Goal: Task Accomplishment & Management: Use online tool/utility

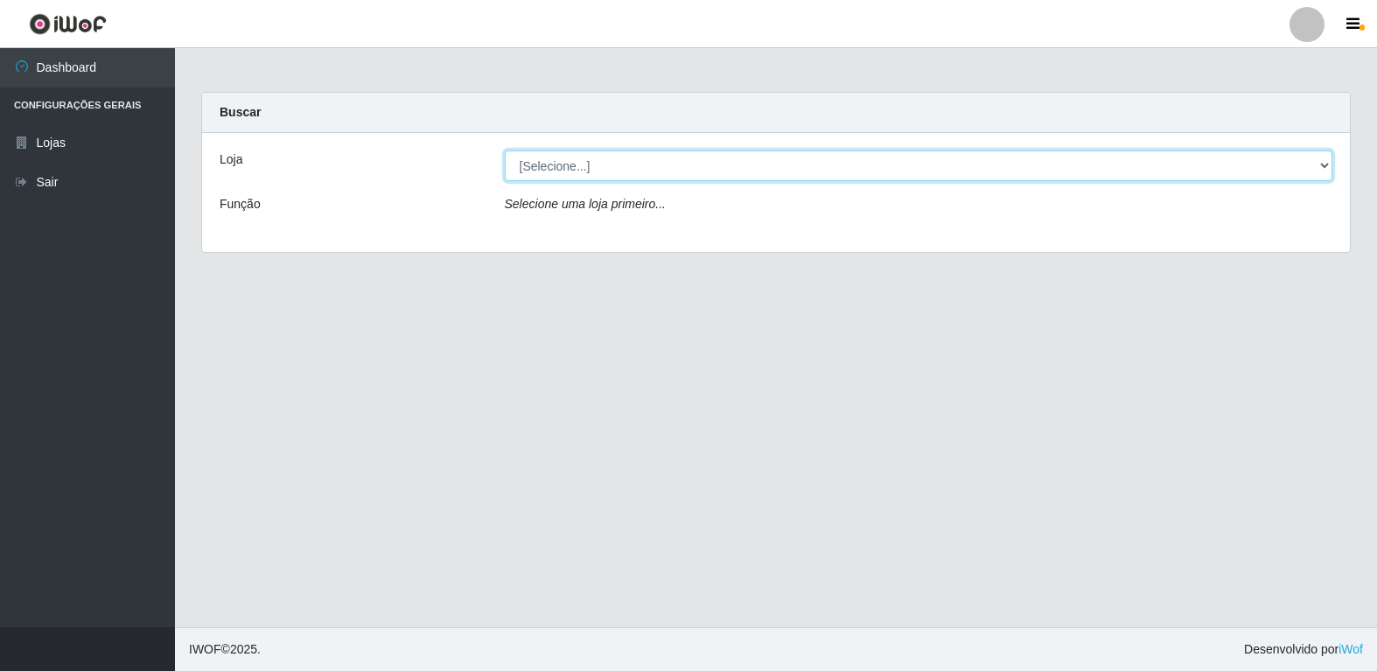
drag, startPoint x: 1320, startPoint y: 166, endPoint x: 1303, endPoint y: 166, distance: 16.6
click at [1320, 166] on select "[Selecione...] Extrabom - Loja 18 Goiabeiras" at bounding box center [919, 165] width 828 height 31
click at [505, 150] on select "[Selecione...] Extrabom - Loja 18 Goiabeiras" at bounding box center [919, 165] width 828 height 31
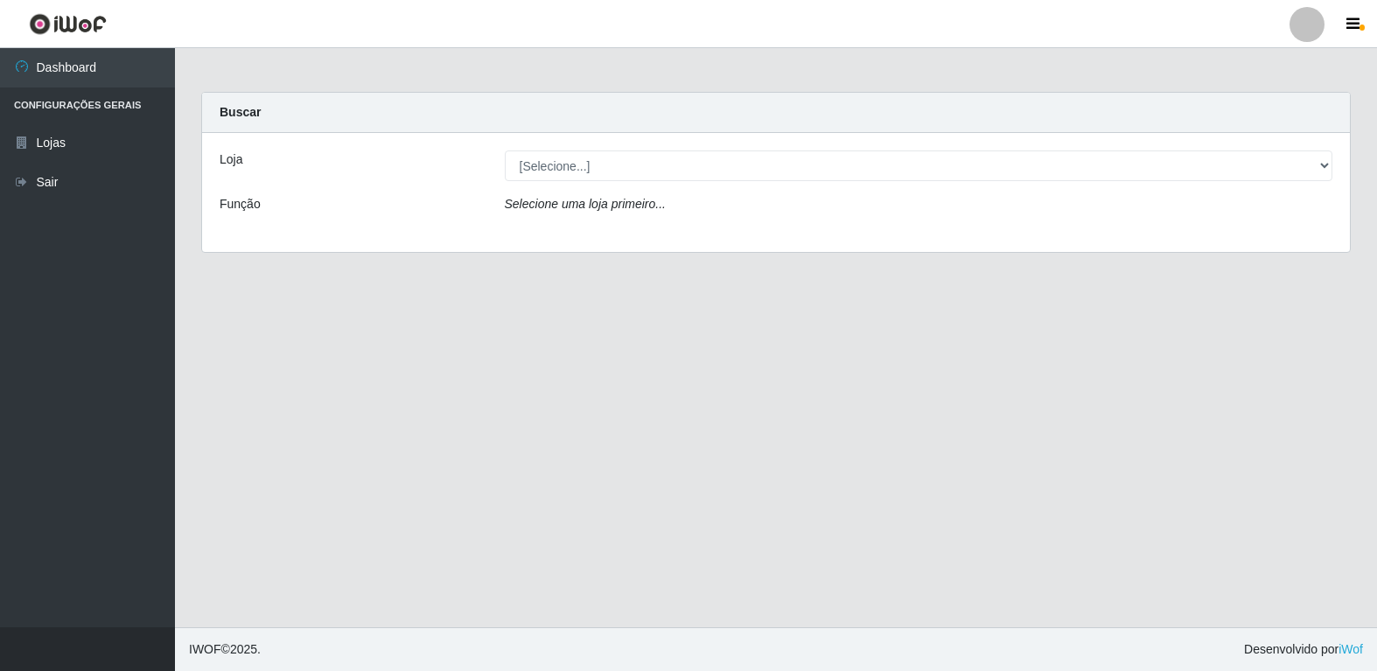
click at [634, 181] on div "Loja [Selecione...] Extrabom - Loja 18 Goiabeiras Função Selecione uma loja pri…" at bounding box center [775, 192] width 1147 height 119
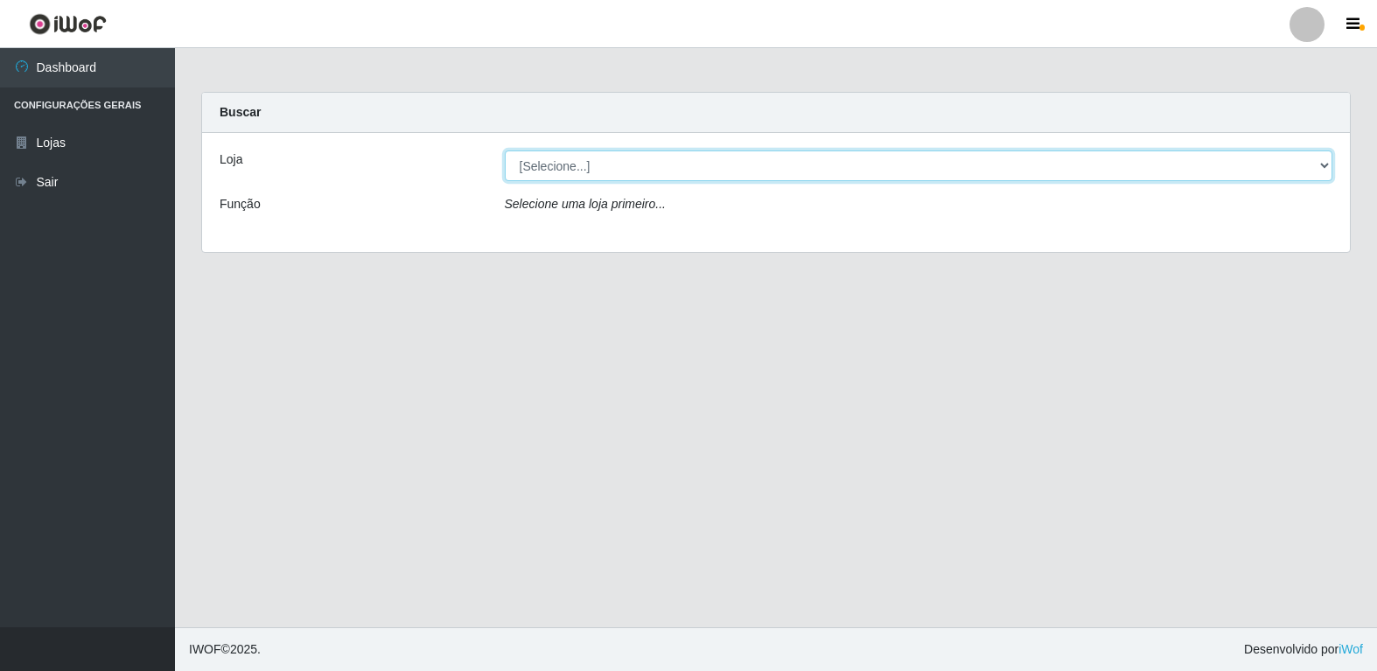
click at [680, 164] on select "[Selecione...] Extrabom - Loja 18 Goiabeiras" at bounding box center [919, 165] width 828 height 31
select select "501"
click at [505, 150] on select "[Selecione...] Extrabom - Loja 18 Goiabeiras" at bounding box center [919, 165] width 828 height 31
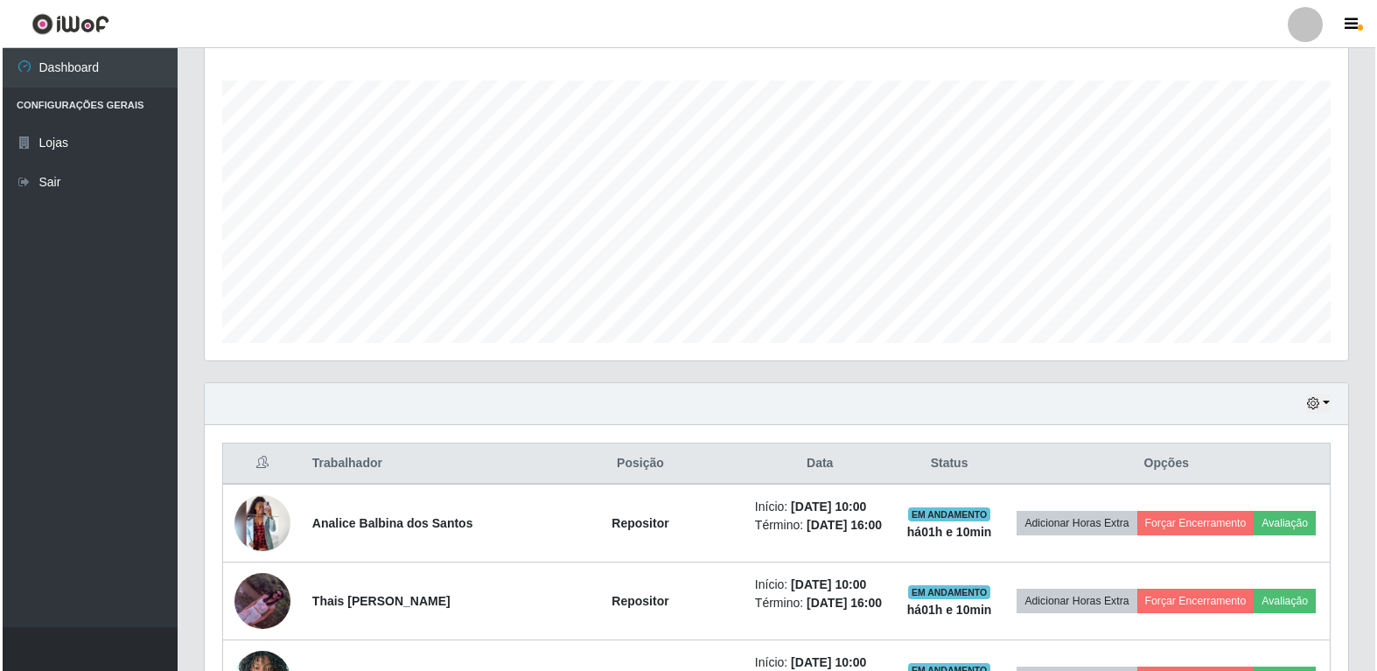
scroll to position [787, 0]
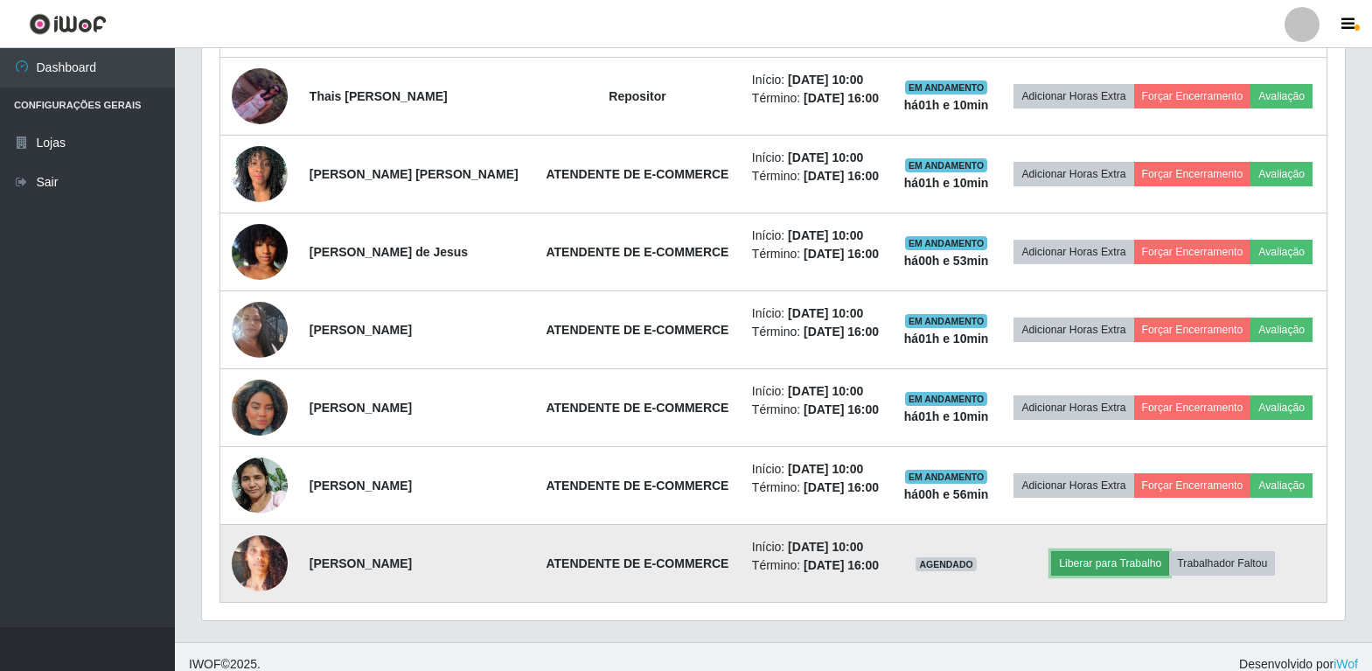
click at [1112, 574] on button "Liberar para Trabalho" at bounding box center [1110, 563] width 118 height 24
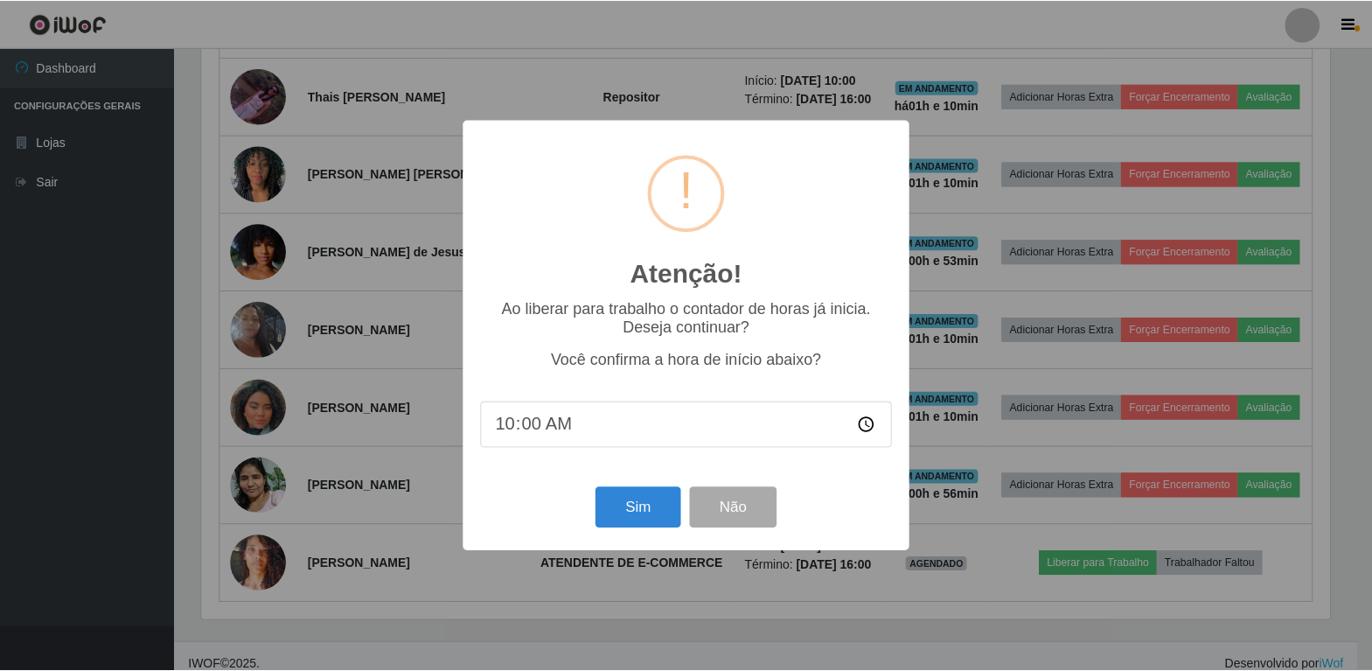
scroll to position [363, 1133]
click at [1102, 562] on div "Atenção! × Ao liberar para trabalho o contador de horas já inicia. Deseja conti…" at bounding box center [688, 335] width 1377 height 671
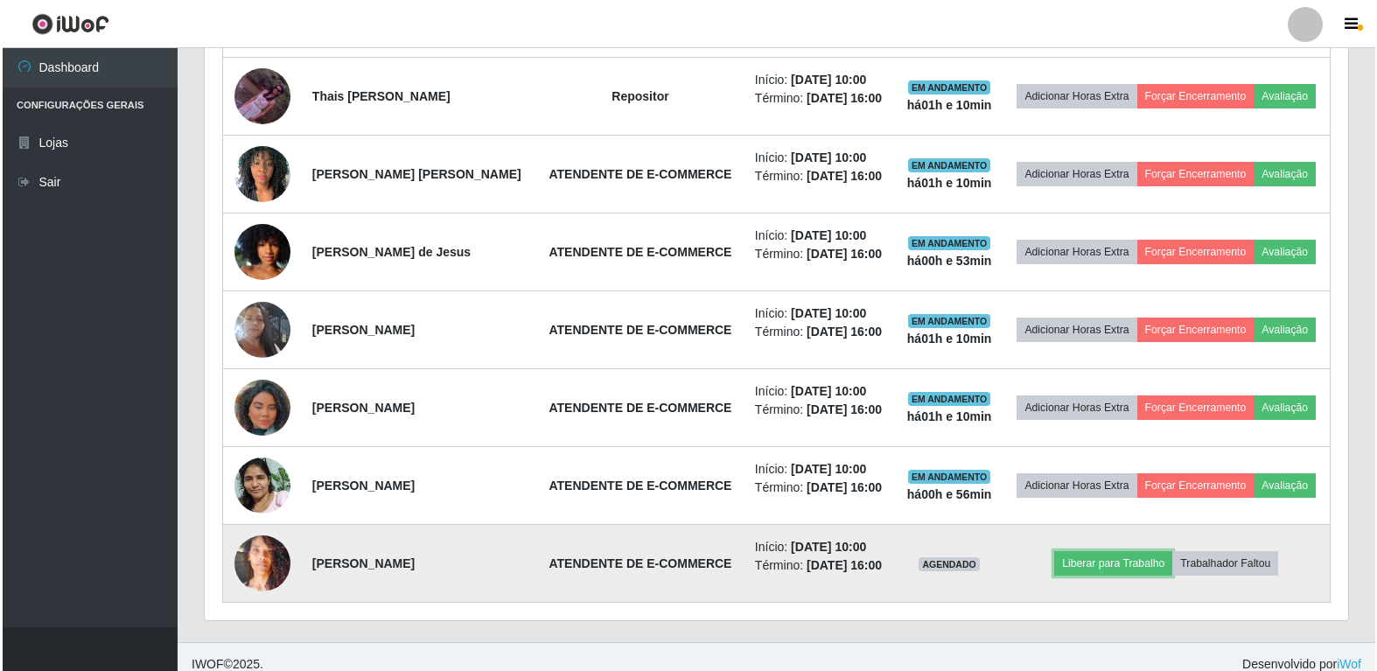
scroll to position [363, 1143]
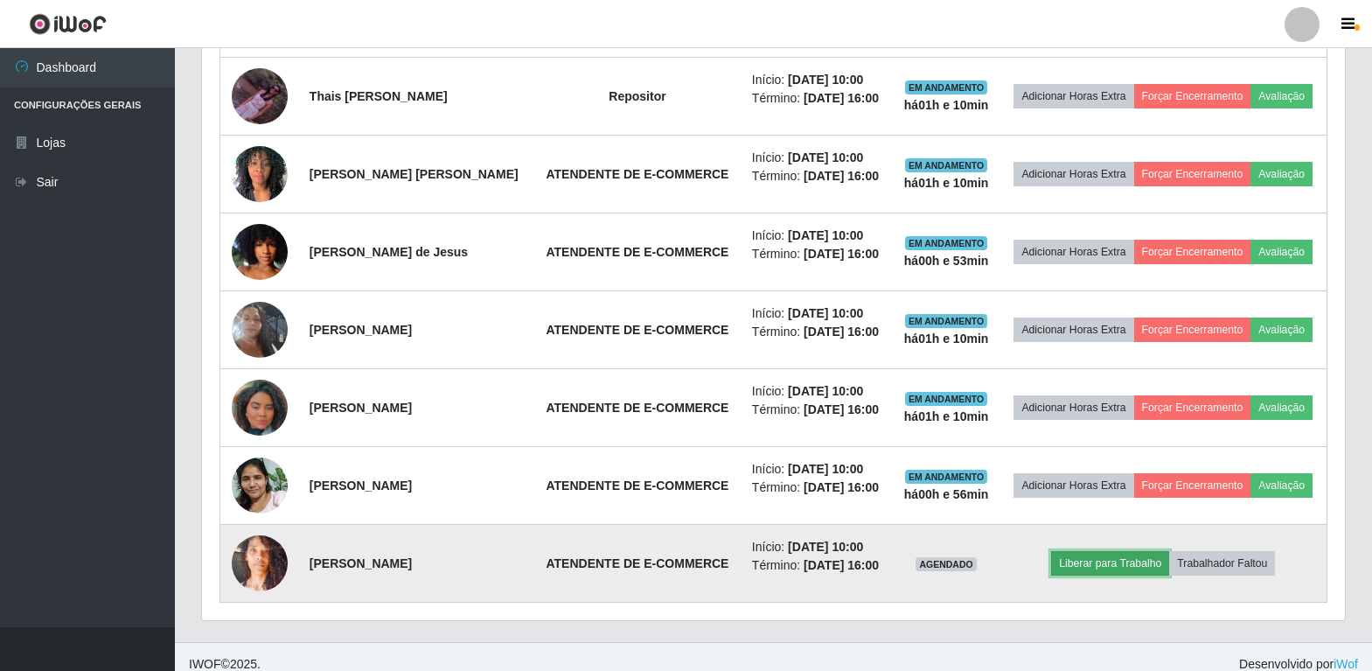
click at [1080, 565] on button "Liberar para Trabalho" at bounding box center [1110, 563] width 118 height 24
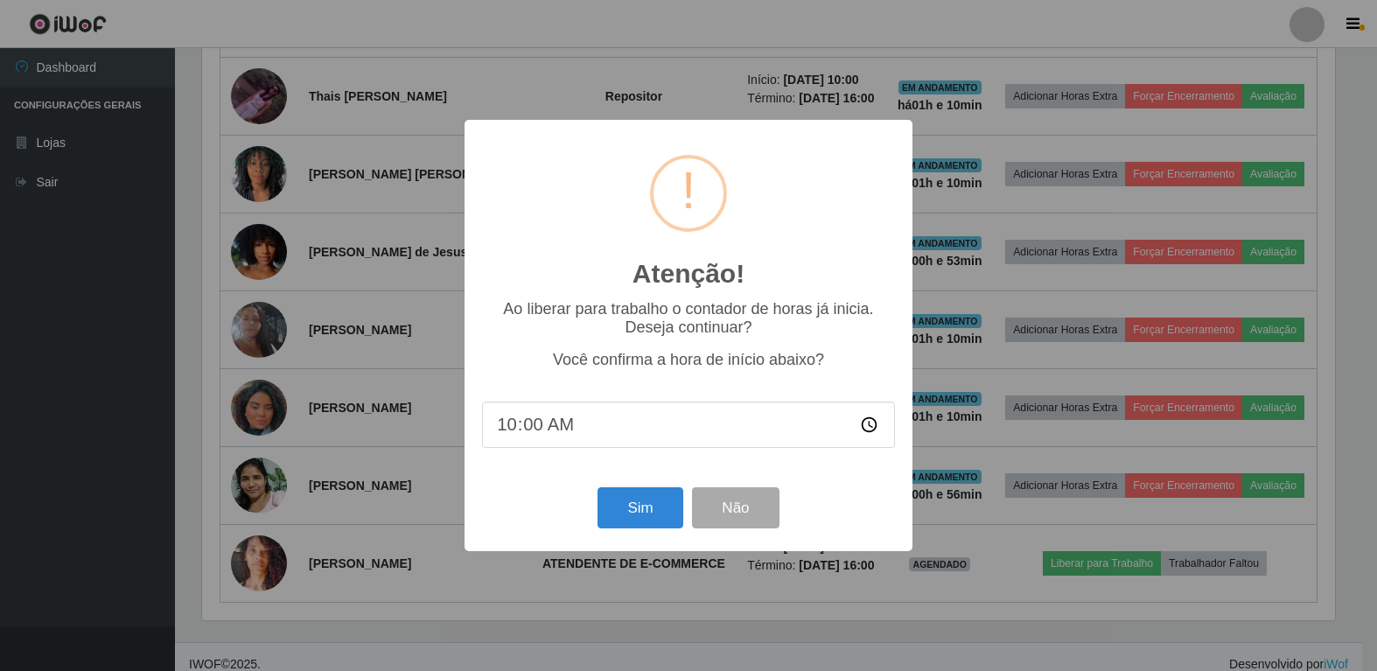
scroll to position [363, 1133]
click at [534, 430] on input "10:00" at bounding box center [688, 424] width 413 height 46
type input "10:30"
click at [654, 527] on button "Sim" at bounding box center [639, 507] width 85 height 41
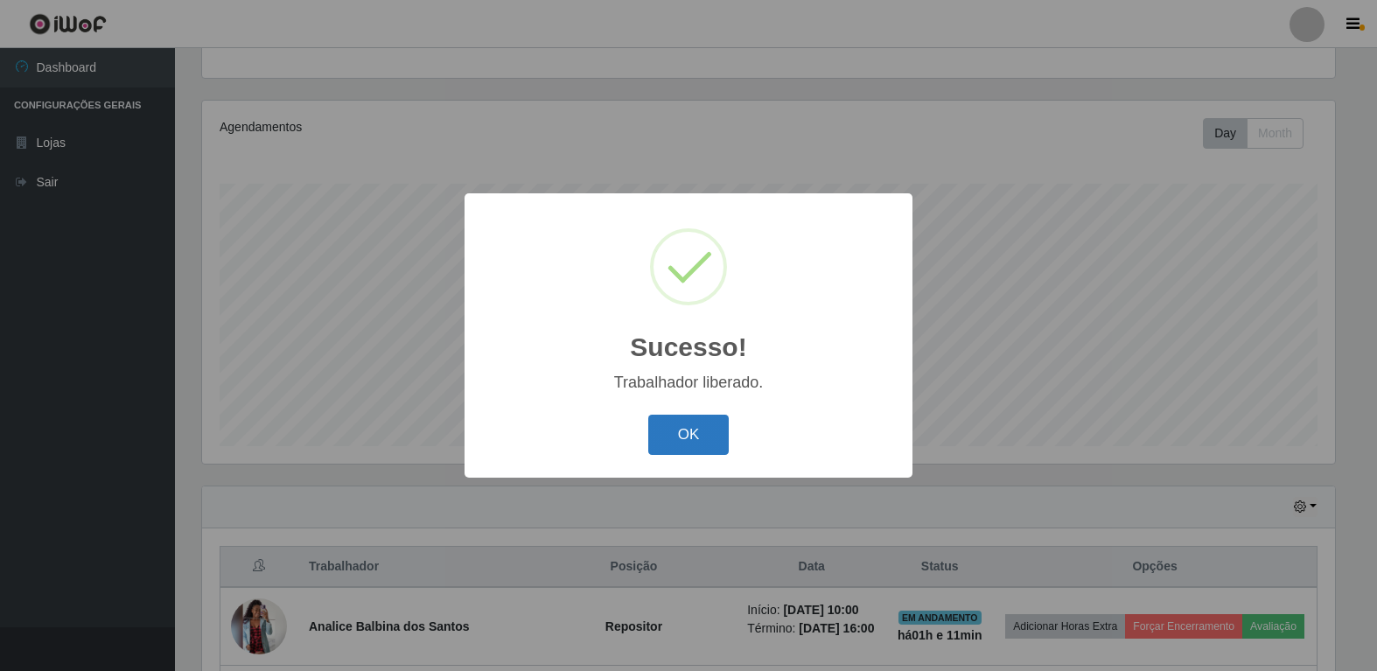
click at [695, 424] on button "OK" at bounding box center [688, 435] width 81 height 41
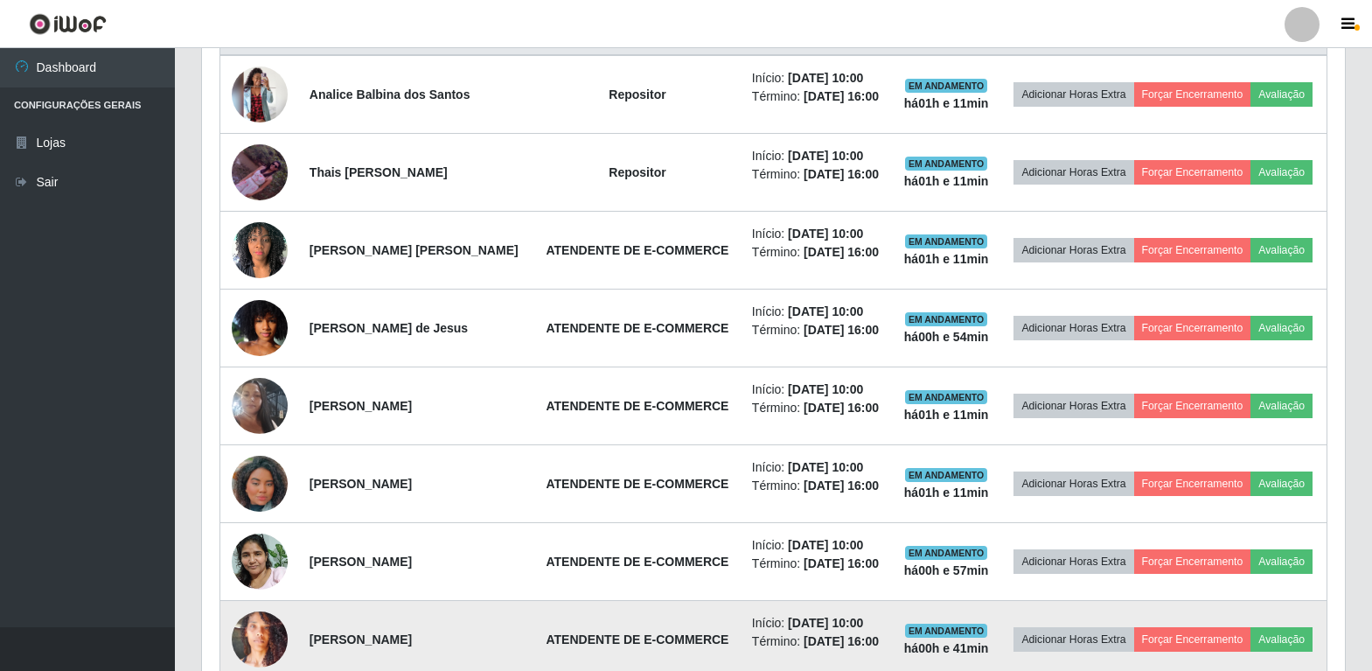
scroll to position [802, 0]
